Goal: Check status: Check status

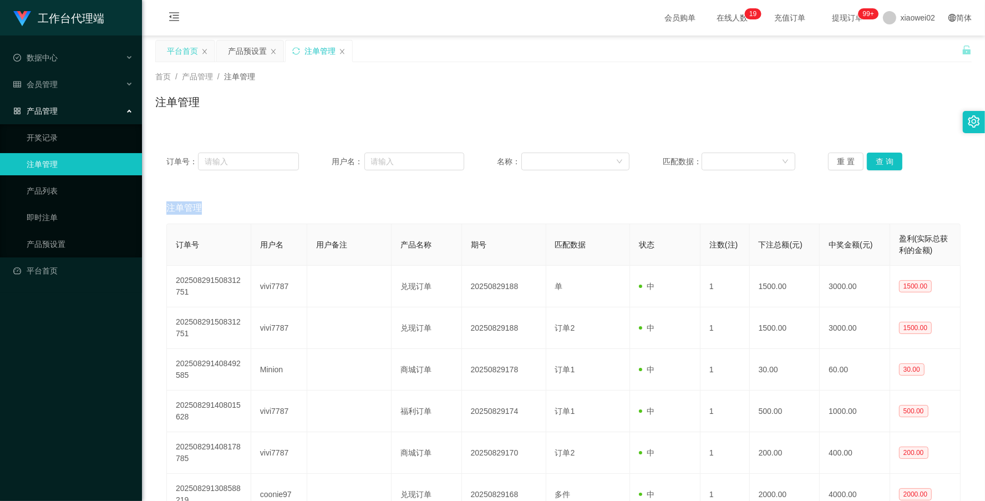
click at [187, 55] on div "平台首页" at bounding box center [182, 50] width 31 height 21
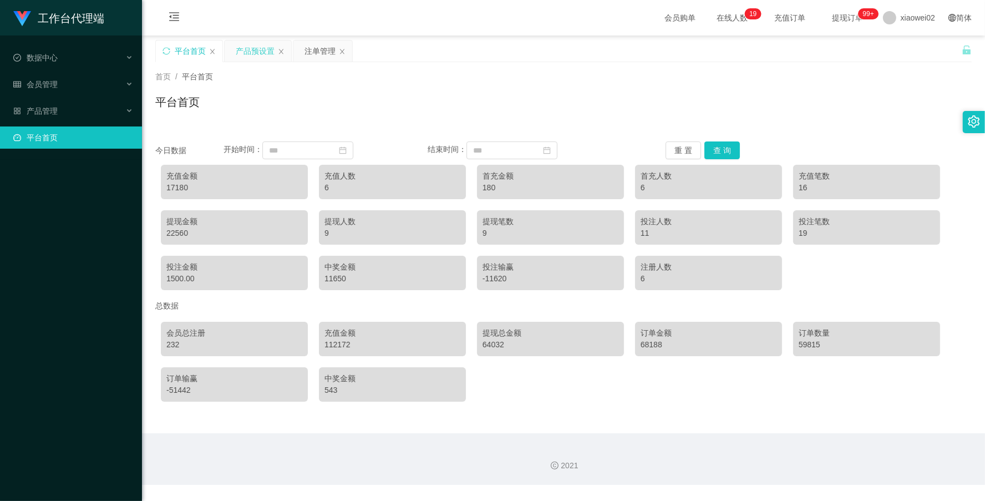
click at [238, 48] on div "产品预设置" at bounding box center [255, 50] width 39 height 21
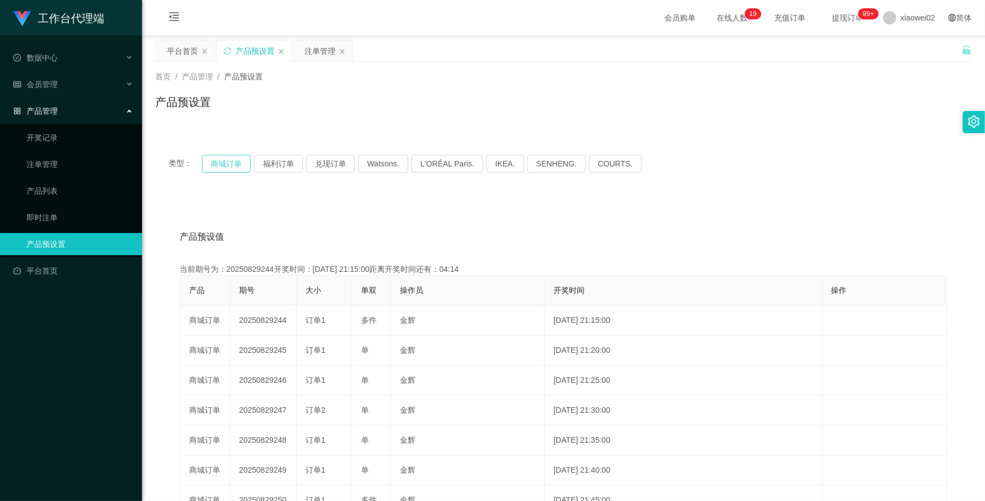
type button "k3wph"
click at [223, 164] on button "商城订单" at bounding box center [226, 164] width 49 height 18
type button "k3tbw"
click at [283, 166] on button "福利订单" at bounding box center [278, 164] width 49 height 18
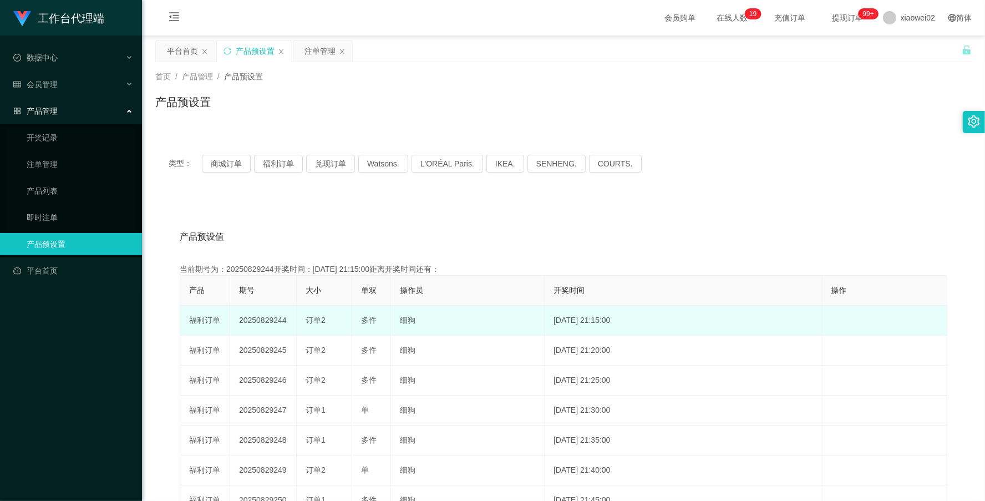
click at [271, 315] on td "20250829244" at bounding box center [263, 321] width 67 height 30
copy td "20250829244"
